Goal: Information Seeking & Learning: Find specific fact

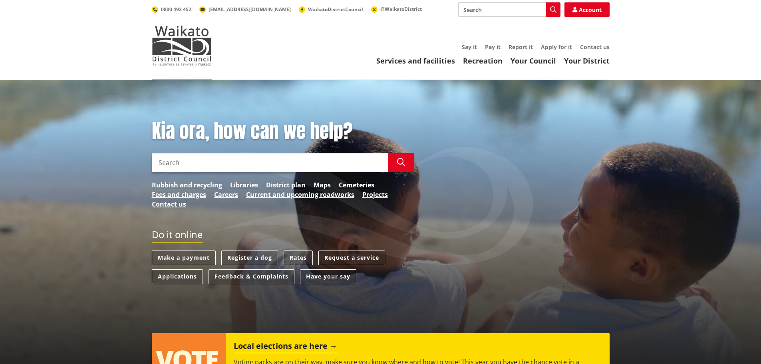
click at [190, 161] on input "Search" at bounding box center [270, 162] width 237 height 19
click at [271, 183] on link "District plan" at bounding box center [286, 185] width 40 height 10
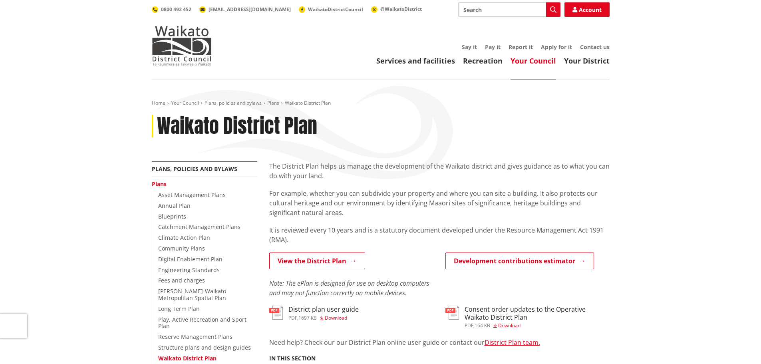
click at [480, 15] on input "Search" at bounding box center [509, 9] width 102 height 14
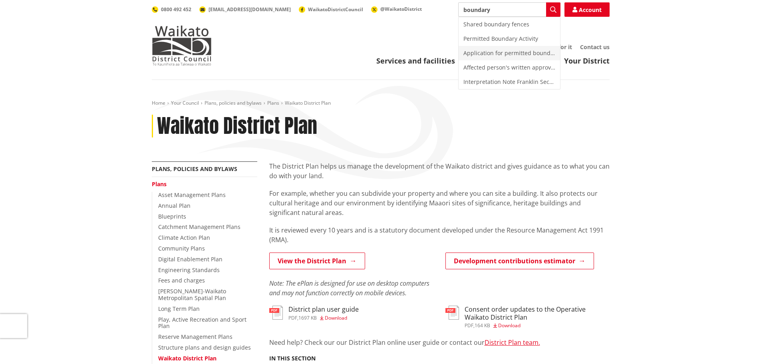
click at [479, 49] on div "Application for permitted boundary activities (includes Form 8B)" at bounding box center [510, 53] width 102 height 14
type input "Application for permitted boundary activities (includes Form 8B)"
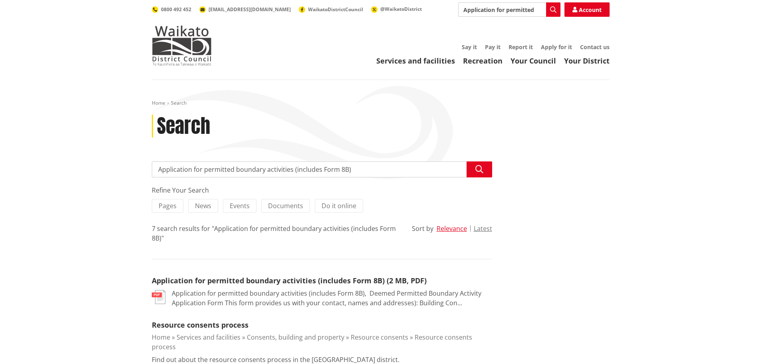
drag, startPoint x: 383, startPoint y: 172, endPoint x: 135, endPoint y: 172, distance: 247.8
click at [135, 172] on div "Home Search Search Search Application for permitted boundary activities (includ…" at bounding box center [380, 354] width 761 height 549
type input "boundary distances"
click at [483, 172] on icon "button" at bounding box center [480, 169] width 8 height 8
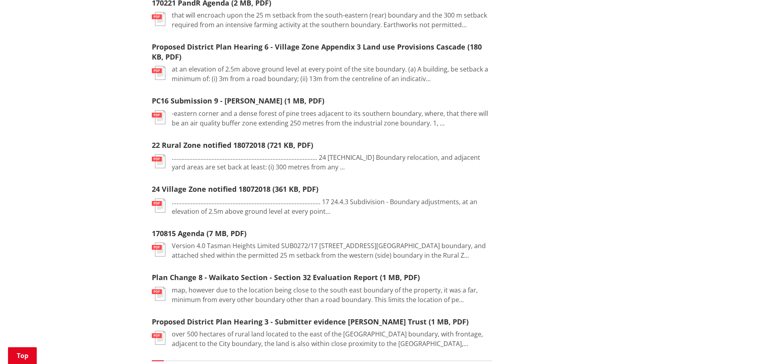
scroll to position [879, 0]
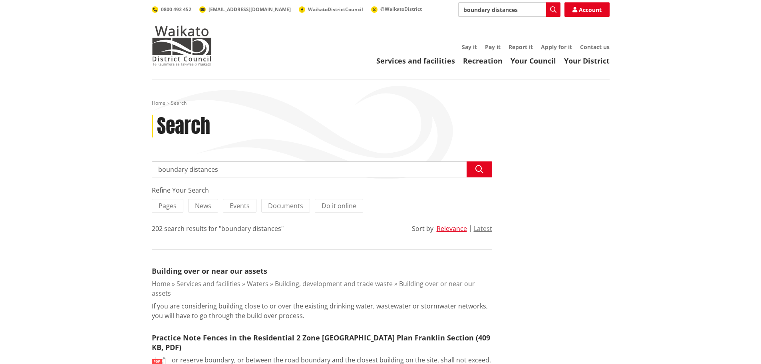
click at [219, 170] on input "boundary distances" at bounding box center [322, 169] width 340 height 16
type input "b"
type input "building distances from boundary"
click at [481, 172] on icon "button" at bounding box center [480, 169] width 8 height 8
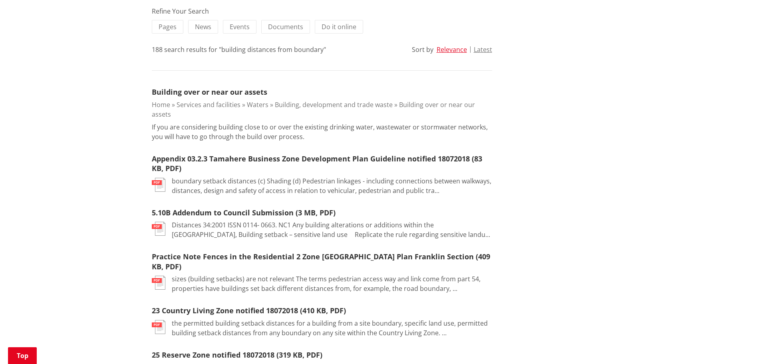
scroll to position [200, 0]
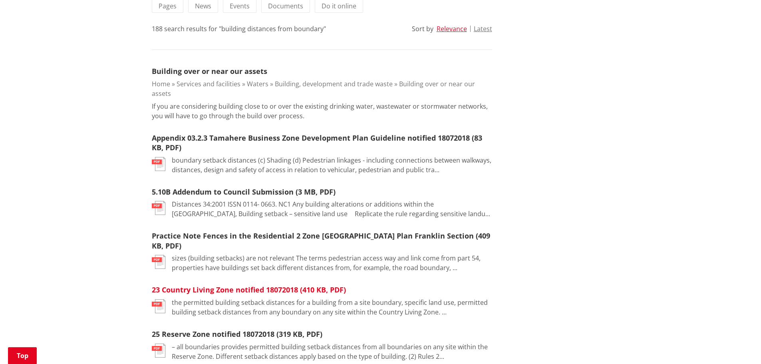
click at [267, 285] on link "23 Country Living Zone notified 18072018 (410 KB, PDF)" at bounding box center [249, 290] width 194 height 10
